Goal: Task Accomplishment & Management: Complete application form

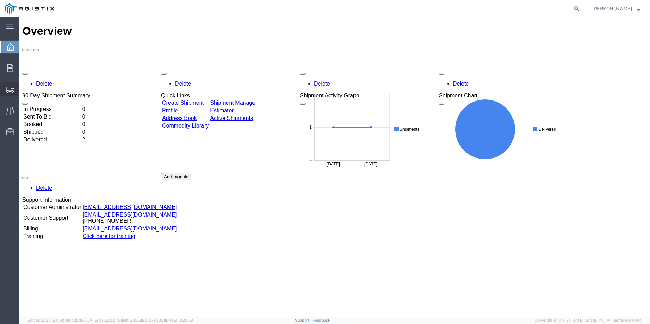
click at [0, 0] on span "Create Shipment" at bounding box center [0, 0] width 0 height 0
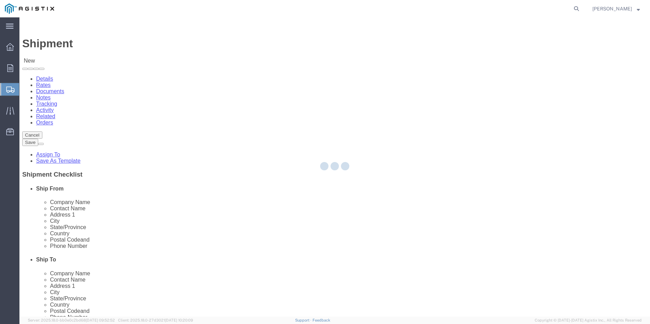
select select
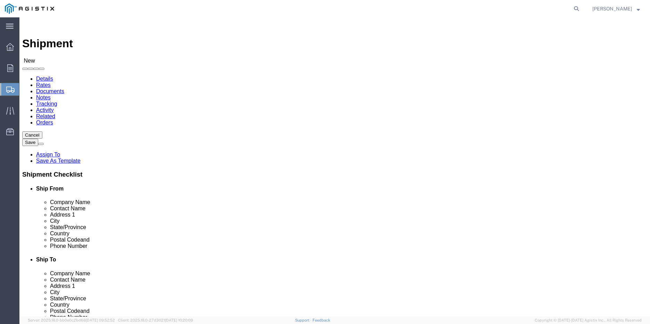
click select "Select PG&E [PERSON_NAME] Enterprises Inc"
select select "9596"
click select "Select PG&E [PERSON_NAME] Enterprises Inc"
select select
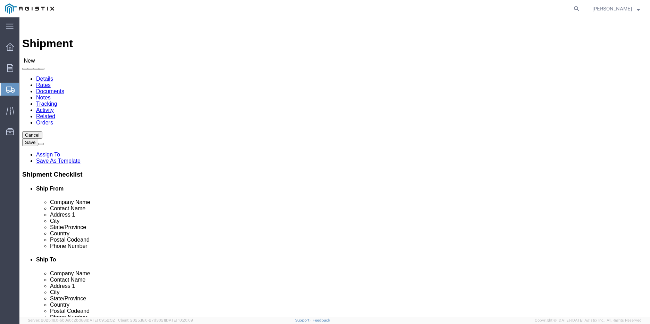
click select "Select All Others Fremont DC Fresno DC Wheatland DC"
select select "19740"
click select "Select All Others Fremont DC Fresno DC Wheatland DC"
drag, startPoint x: 232, startPoint y: 182, endPoint x: 242, endPoint y: 319, distance: 137.3
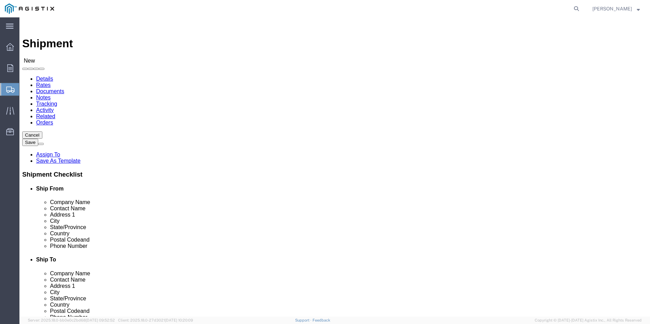
click input "text"
type input "Castle Metals & Co"
type input "Cynthia Spencer"
type input "1625 Tillie Lewis Drive"
type input "Stockton"
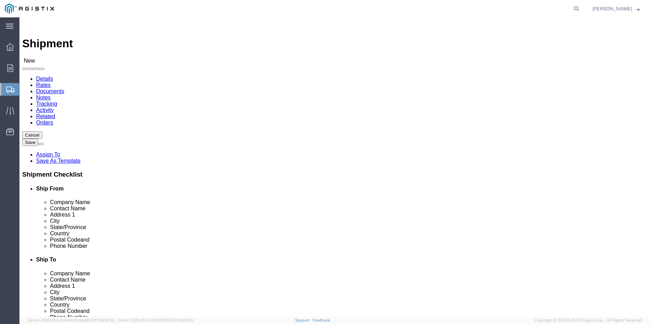
type input "C"
click input "text"
type input "95206"
click div "County"
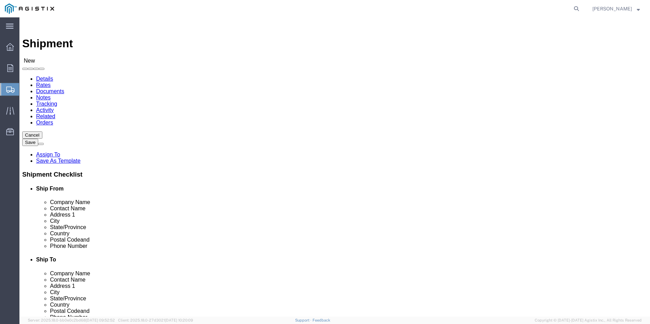
click input "text"
type input "San Joaquin"
type input "2099441100"
type input "23234"
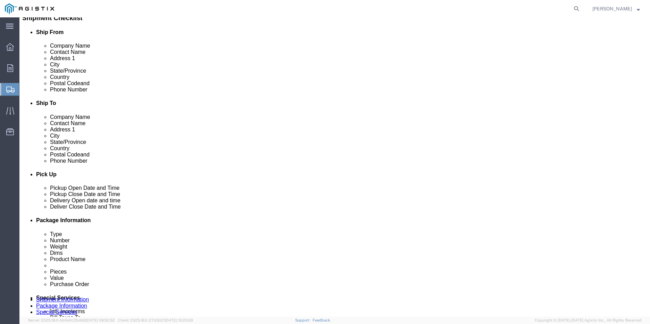
type input "cspencer@amcastle.com"
click div "ADDITIONAL INFORMATION"
click input "checkbox"
checkbox input "false"
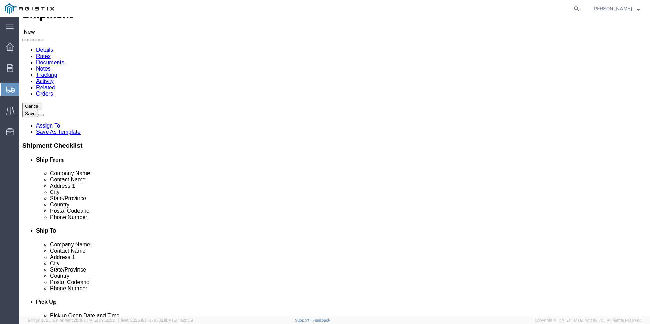
scroll to position [1175, 0]
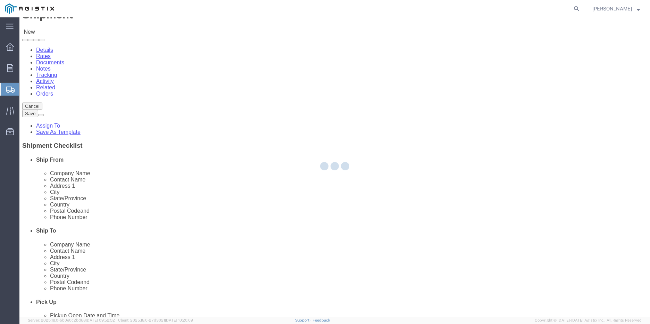
select select "CA"
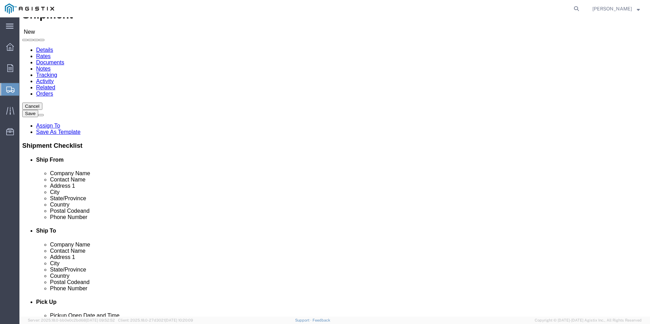
click input "text"
type input "Receiving Dept"
type input "42105 Boyce Rd"
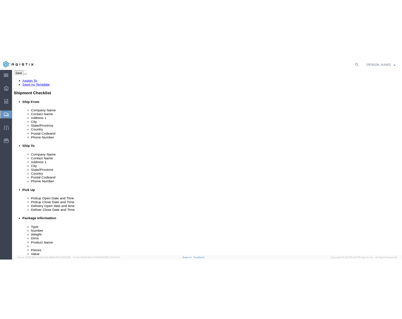
scroll to position [111, 0]
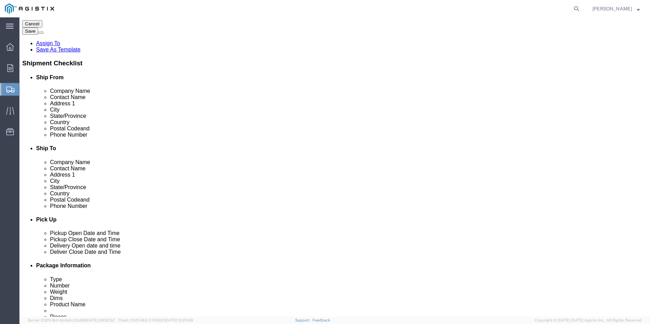
click input "text"
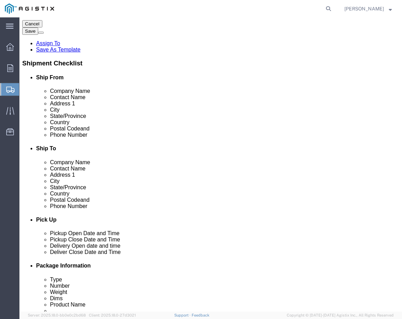
type input "5107702025"
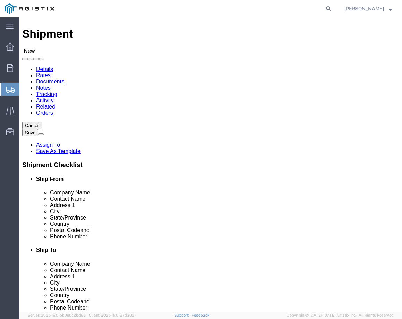
scroll to position [7, 0]
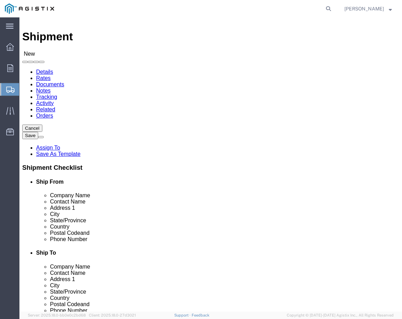
drag, startPoint x: 239, startPoint y: 206, endPoint x: 185, endPoint y: 202, distance: 54.0
click div "Contact Name Receiving Dept"
click input "Receiving Dept"
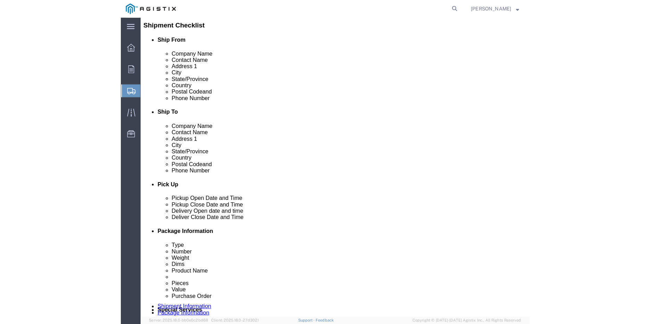
scroll to position [174, 0]
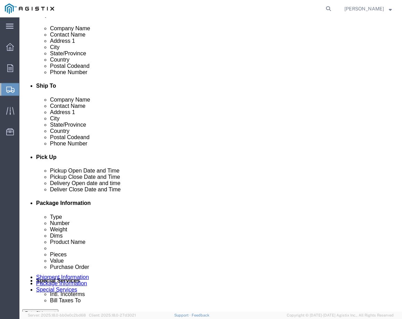
type input "Receiving Dept / Brett Weldy"
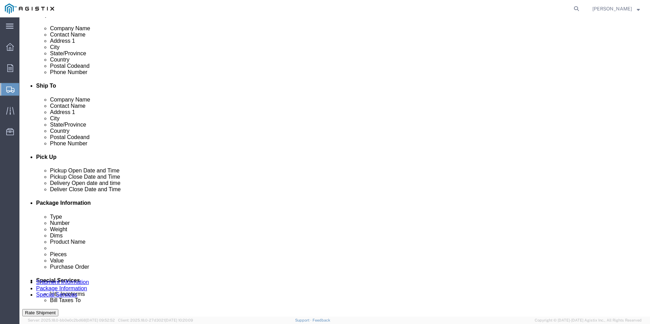
click div "Sep 09 2025 12:00 PM"
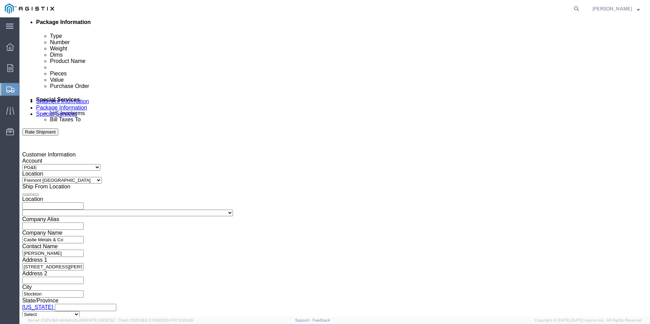
type input "5:00 PM"
click button "Apply"
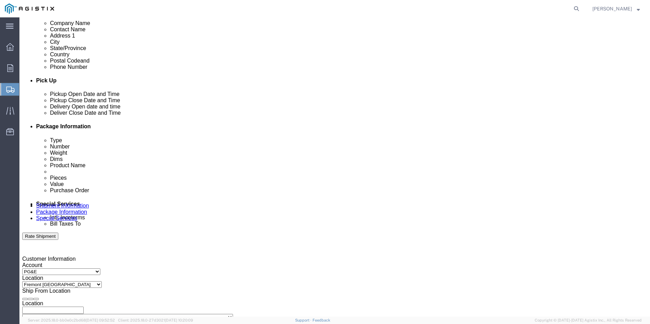
click div
click input "6:00 PM"
type input "6:00 AM"
click button "Apply"
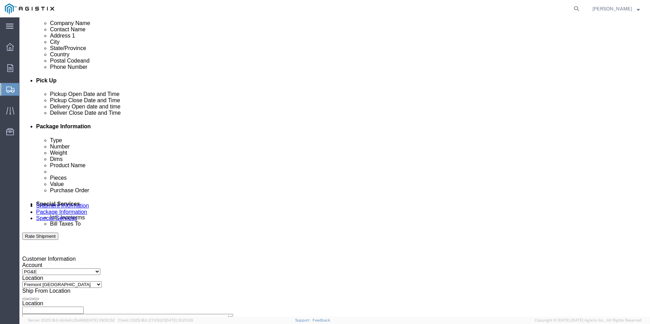
click div "Deliver Close Date Deliver Close Time Deliver Close Date and Time"
drag, startPoint x: 394, startPoint y: 164, endPoint x: 399, endPoint y: 168, distance: 6.9
click div
type input "5:00 PM"
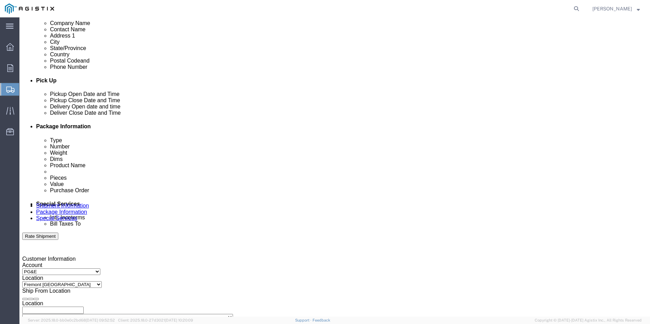
click button "Apply"
click select "Select Account Type Activity ID Airline Appointment Number ASN Batch Request # …"
click input "text"
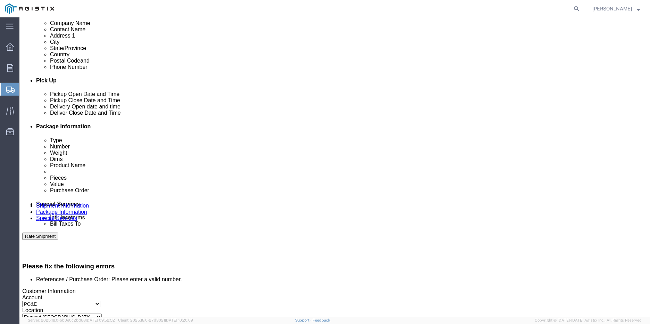
scroll to position [279, 0]
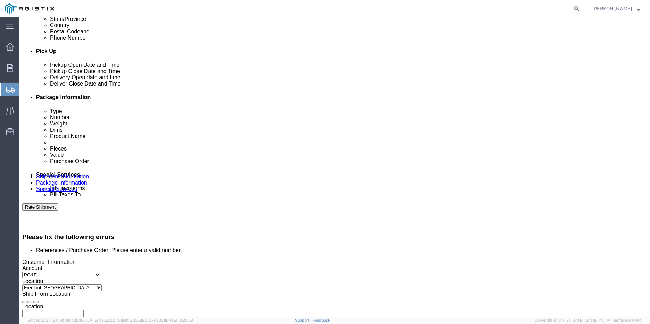
click div "References Add reference"
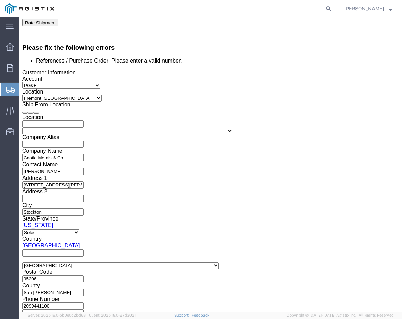
scroll to position [469, 0]
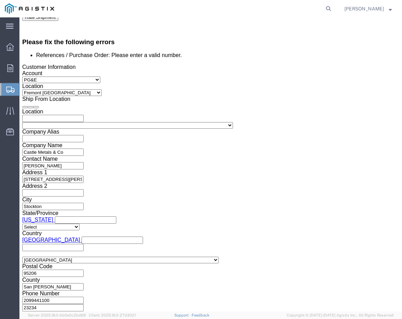
drag, startPoint x: 72, startPoint y: 126, endPoint x: 54, endPoint y: 124, distance: 17.8
click input "HOLD"
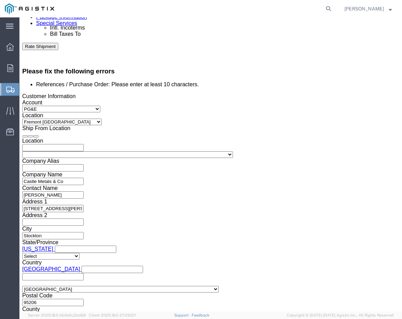
scroll to position [0, 1]
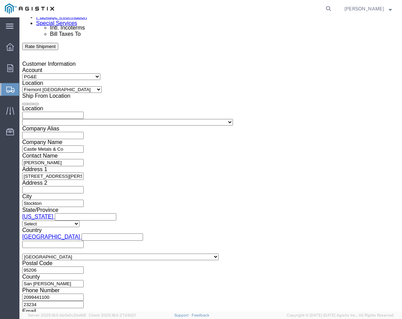
type input "3501415254"
click select "Select Account Type Activity ID Airline Appointment Number ASN Batch Request # …"
select select "SALEORDR"
click select "Select Account Type Activity ID Airline Appointment Number ASN Batch Request # …"
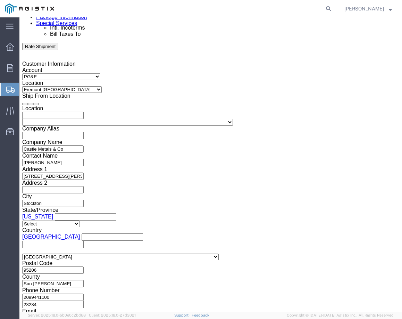
click input "text"
type input "7053183"
click button "Continue"
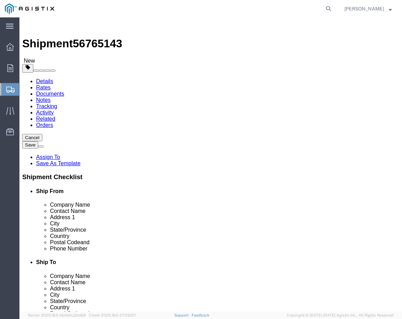
click select "Select Bulk Bundle(s) Cardboard Box(es) Carton(s) Crate(s) Drum(s) (Fiberboard)…"
select select "CRAT"
click select "Select Bulk Bundle(s) Cardboard Box(es) Carton(s) Crate(s) Drum(s) (Fiberboard)…"
click input "text"
type input "740"
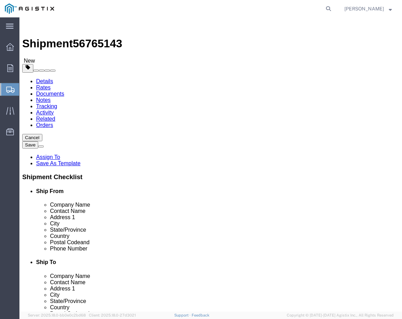
type input "2"
click input "740"
type input "40"
type input "24"
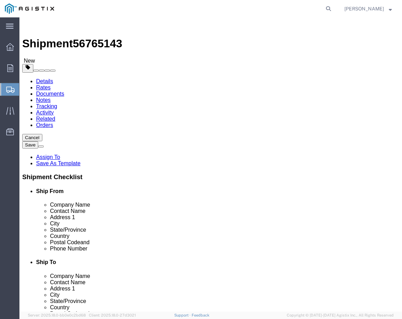
type input "30"
click input "0.00"
drag, startPoint x: 80, startPoint y: 183, endPoint x: 40, endPoint y: 181, distance: 40.3
click div "Weight Total weight of packages in pounds or kilograms 0.00 Select kgs lbs Ship…"
type input "702"
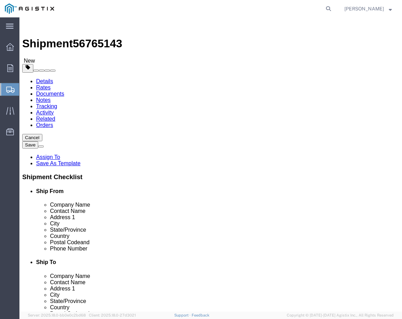
click span
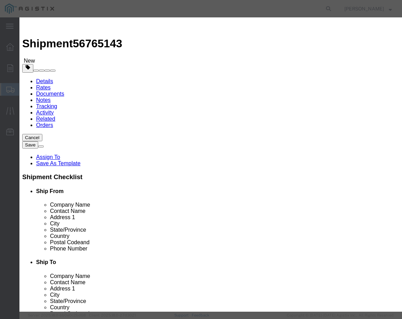
click input "text"
type input "Commercial Lead Pipe"
drag, startPoint x: 111, startPoint y: 68, endPoint x: 69, endPoint y: 65, distance: 41.5
click div "Pieces 0 Select Bag Barrels 100Board Feet Bottle Box Blister Pack Carats Can Ca…"
type input "28"
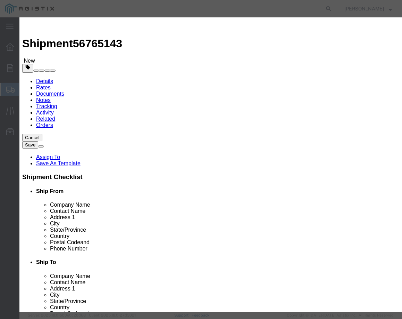
click input "text"
type input "4050.00"
click select "Select 50 55 60 65 70 85 92.5 100 125 175 250 300 400"
select select "50"
click select "Select 50 55 60 65 70 85 92.5 100 125 175 250 300 400"
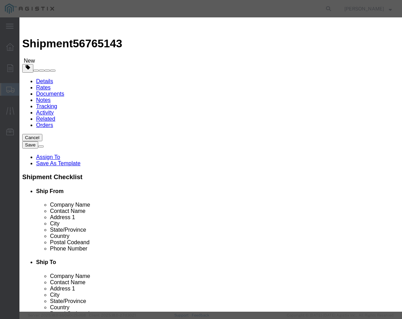
click button "Save & Close"
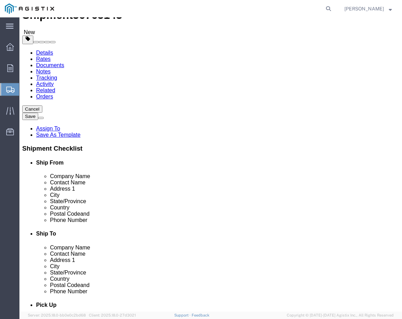
scroll to position [35, 0]
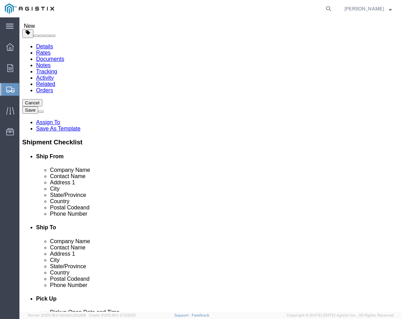
click button "Continue"
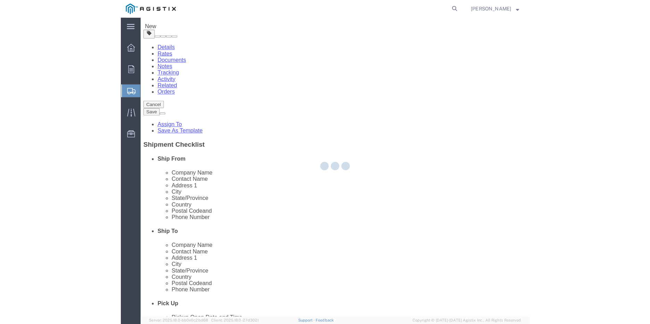
scroll to position [0, 0]
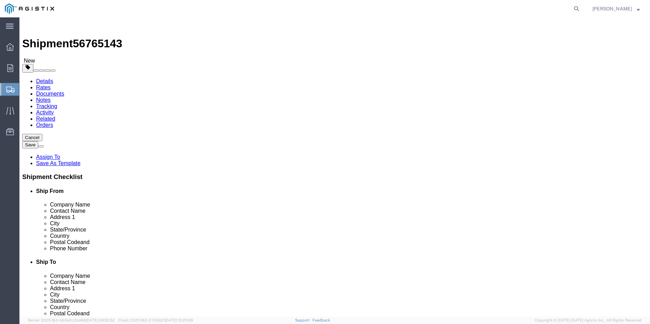
click button "Rate Shipment"
